Goal: Use online tool/utility: Utilize a website feature to perform a specific function

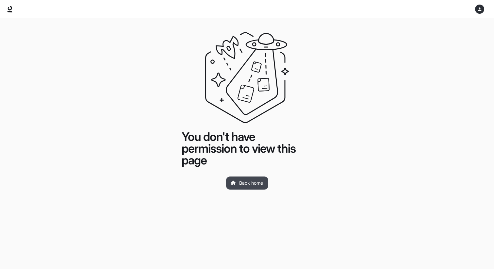
click at [249, 183] on link "Back home" at bounding box center [247, 182] width 42 height 13
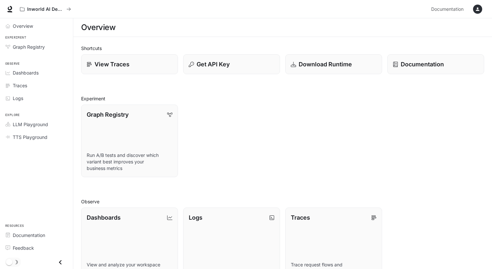
click at [310, 130] on div "Graph Registry Run A/B tests and discover which variant best improves your busi…" at bounding box center [280, 138] width 408 height 78
click at [479, 7] on icon "button" at bounding box center [477, 9] width 5 height 5
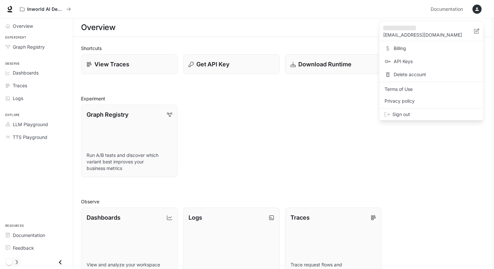
click at [412, 48] on span "Billing" at bounding box center [436, 48] width 84 height 7
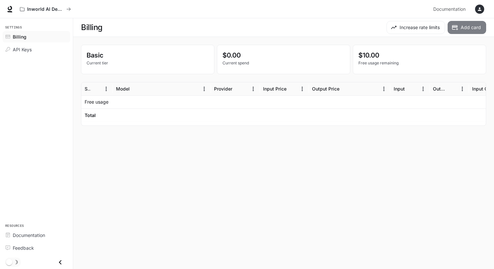
click at [469, 25] on button "Add card" at bounding box center [467, 27] width 39 height 13
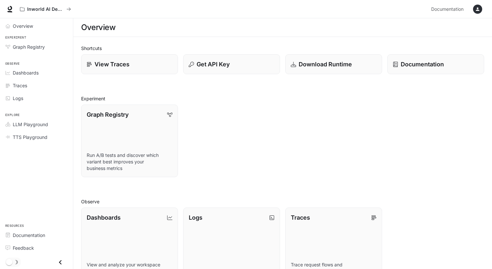
click at [477, 9] on icon "button" at bounding box center [478, 10] width 4 height 4
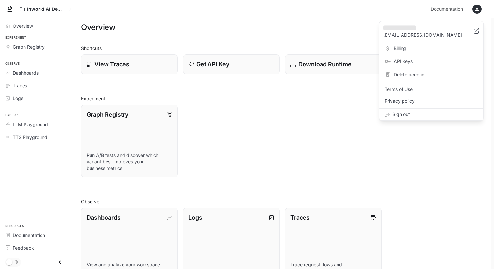
drag, startPoint x: 421, startPoint y: 40, endPoint x: 417, endPoint y: 48, distance: 9.4
click at [416, 49] on div "[EMAIL_ADDRESS][DOMAIN_NAME] Billing API Keys Delete account Terms of Use Priva…" at bounding box center [431, 71] width 105 height 100
click at [417, 48] on span "Billing" at bounding box center [436, 48] width 84 height 7
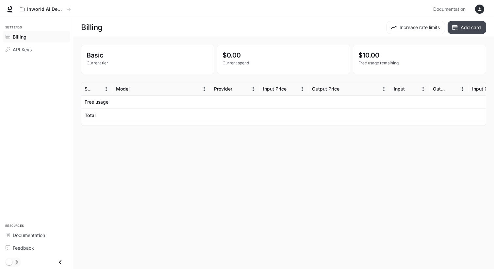
click at [459, 30] on button "Add card" at bounding box center [467, 27] width 39 height 13
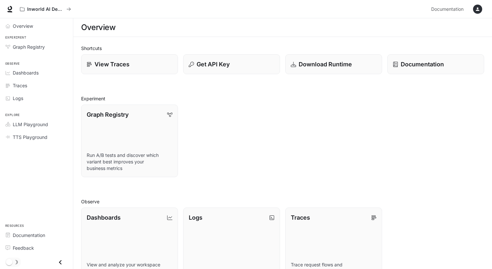
click at [476, 7] on icon "button" at bounding box center [477, 9] width 5 height 5
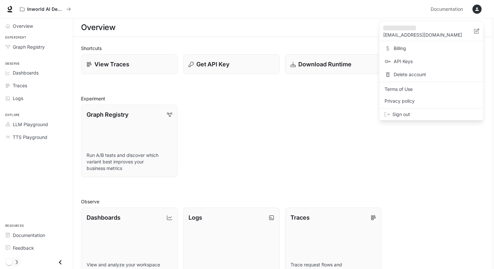
click at [41, 2] on div at bounding box center [247, 134] width 494 height 269
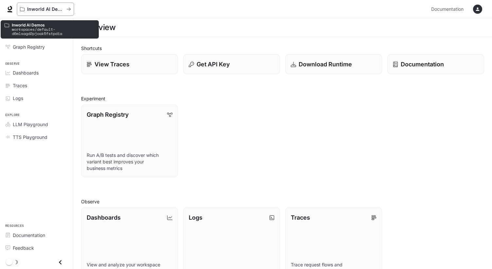
click at [43, 8] on p "Inworld AI Demos" at bounding box center [45, 10] width 37 height 6
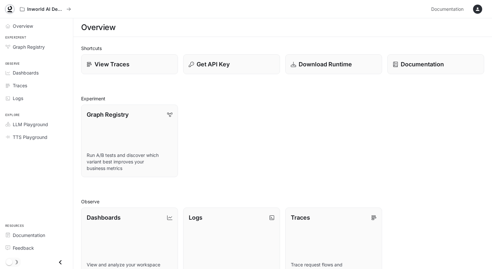
click at [11, 9] on icon at bounding box center [10, 8] width 4 height 5
click at [42, 137] on span "TTS Playground" at bounding box center [30, 137] width 35 height 7
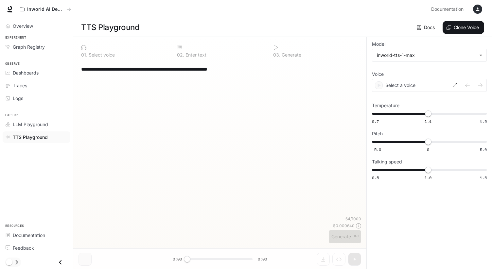
type textarea "**********"
type input "**********"
type input "***"
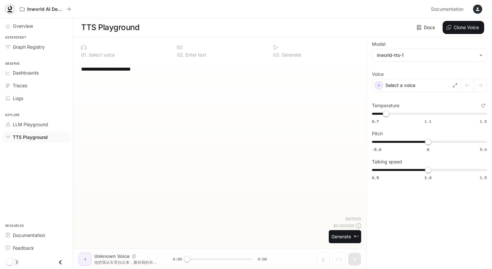
click at [7, 9] on icon at bounding box center [10, 9] width 7 height 7
